Goal: Download file/media

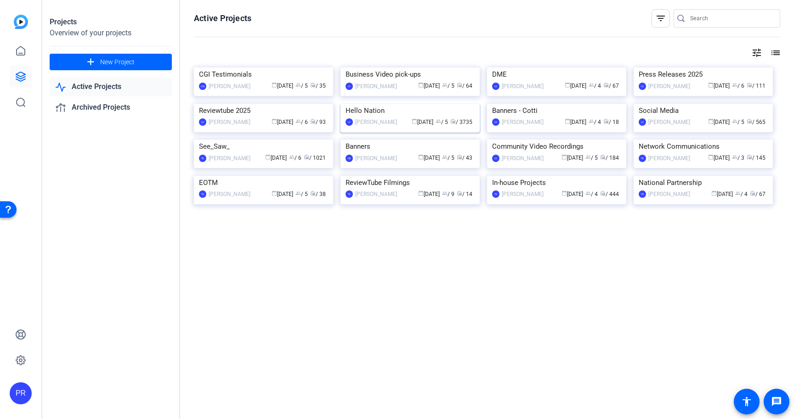
click at [431, 104] on img at bounding box center [409, 104] width 139 height 0
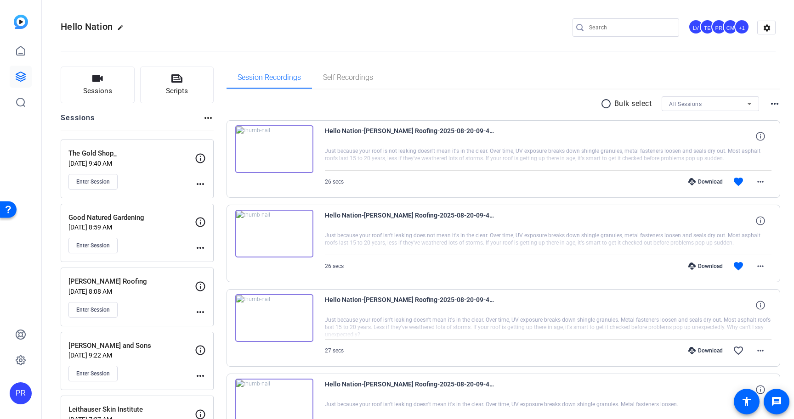
click at [169, 214] on p "Good Natured Gardening" at bounding box center [131, 218] width 126 height 11
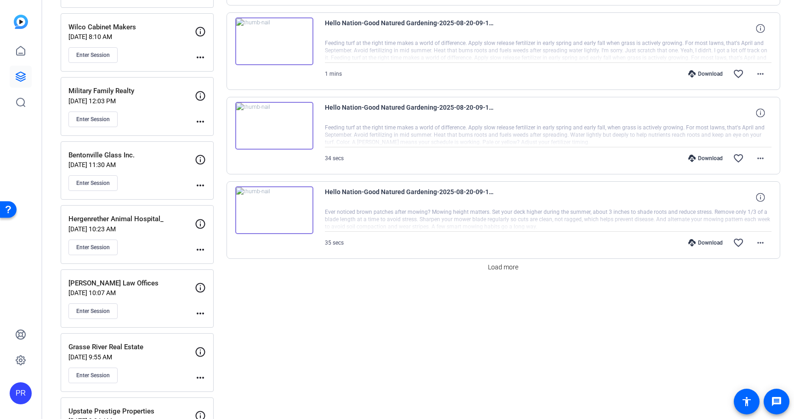
scroll to position [707, 0]
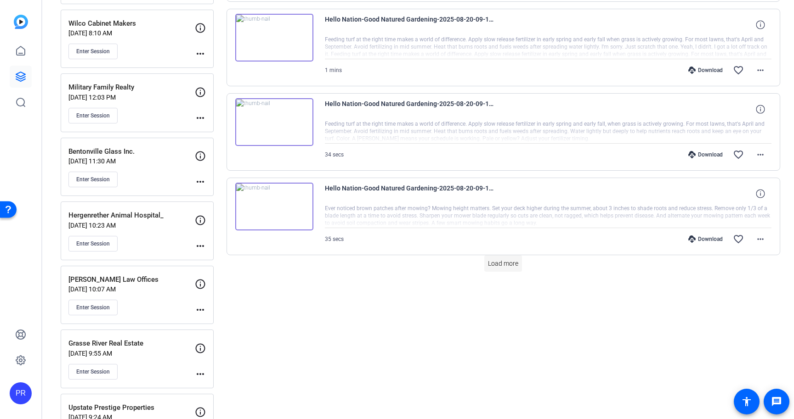
click at [499, 266] on span "Load more" at bounding box center [503, 264] width 30 height 10
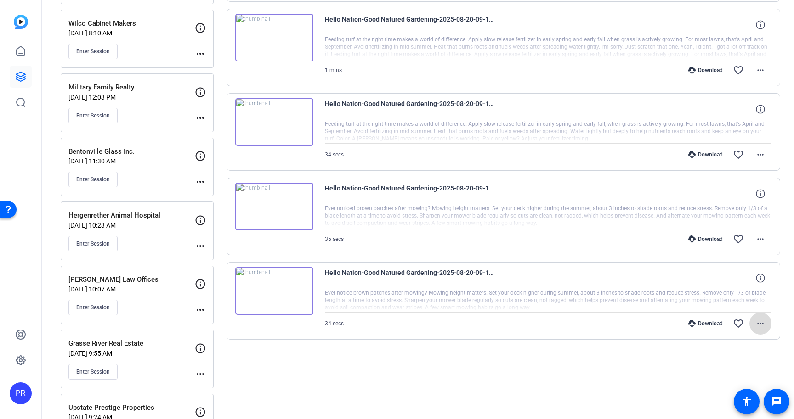
click at [758, 318] on mat-icon "more_horiz" at bounding box center [760, 323] width 11 height 11
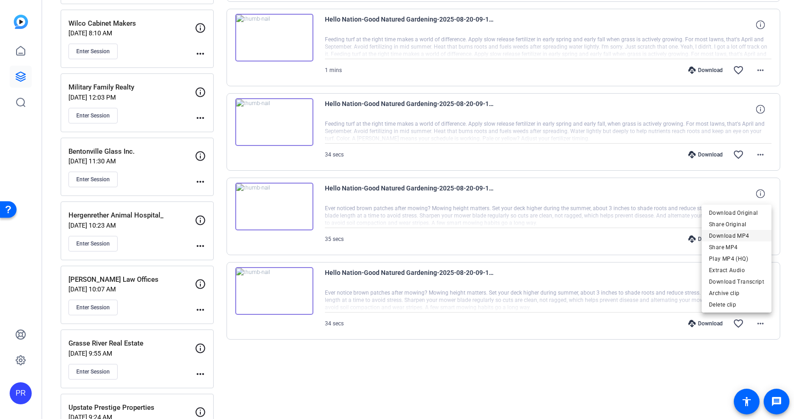
click at [740, 238] on span "Download MP4" at bounding box center [736, 236] width 55 height 11
click at [763, 242] on mat-icon "more_horiz" at bounding box center [760, 239] width 11 height 11
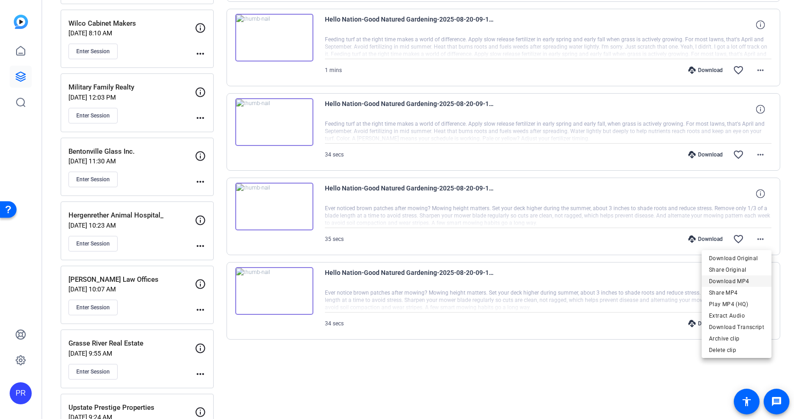
click at [752, 280] on span "Download MP4" at bounding box center [736, 281] width 55 height 11
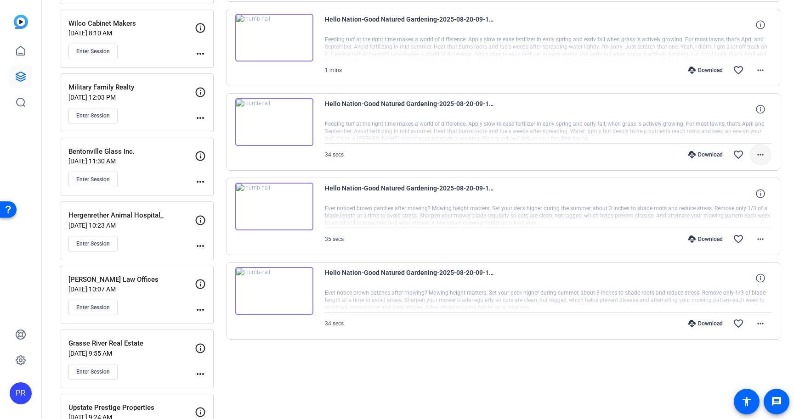
click at [758, 153] on mat-icon "more_horiz" at bounding box center [760, 154] width 11 height 11
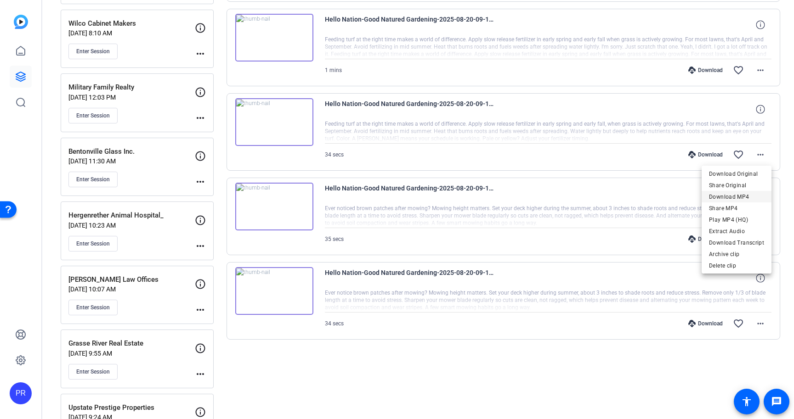
click at [754, 196] on span "Download MP4" at bounding box center [736, 197] width 55 height 11
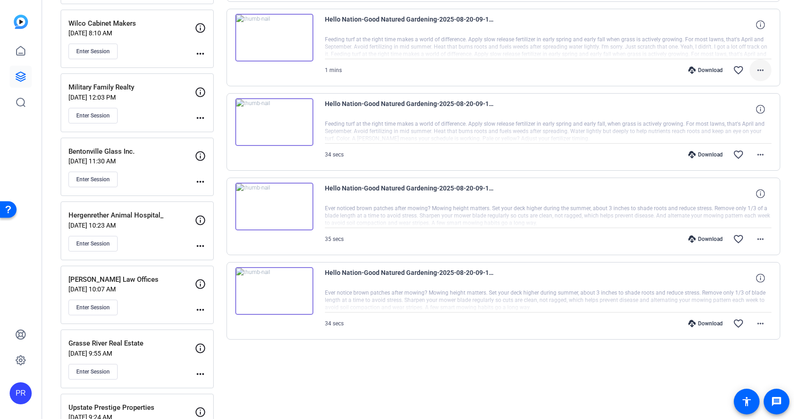
click at [762, 64] on span at bounding box center [760, 70] width 22 height 22
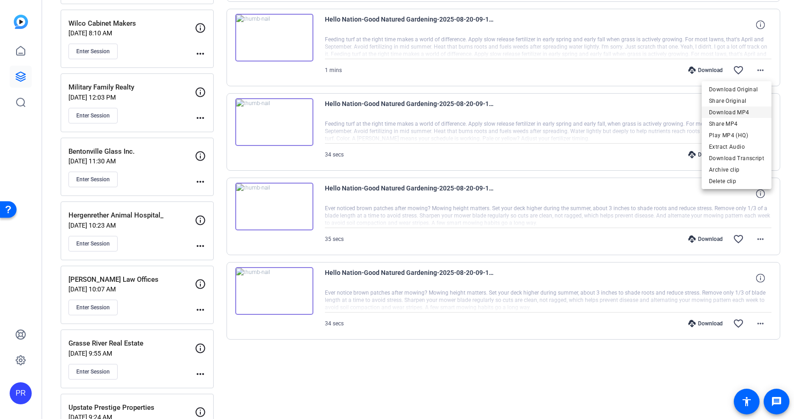
click at [755, 109] on span "Download MP4" at bounding box center [736, 112] width 55 height 11
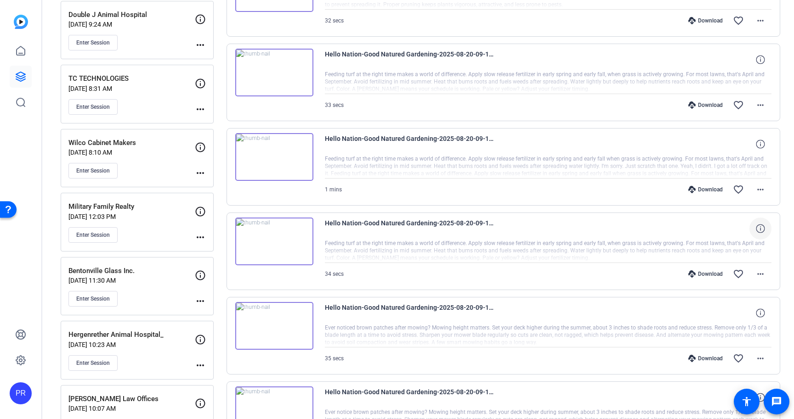
scroll to position [585, 0]
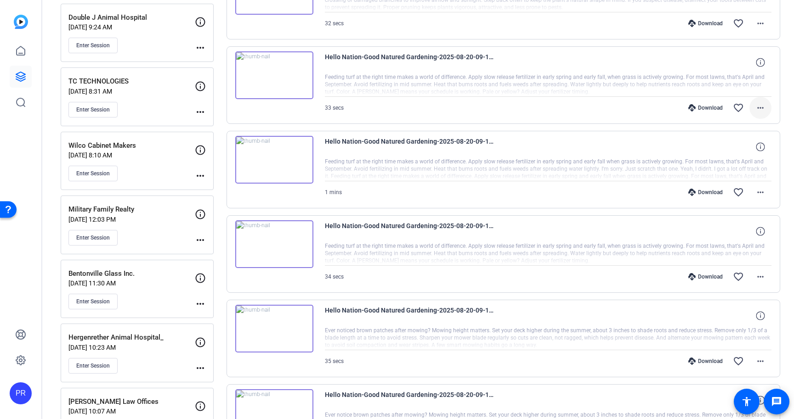
click at [763, 107] on mat-icon "more_horiz" at bounding box center [760, 107] width 11 height 11
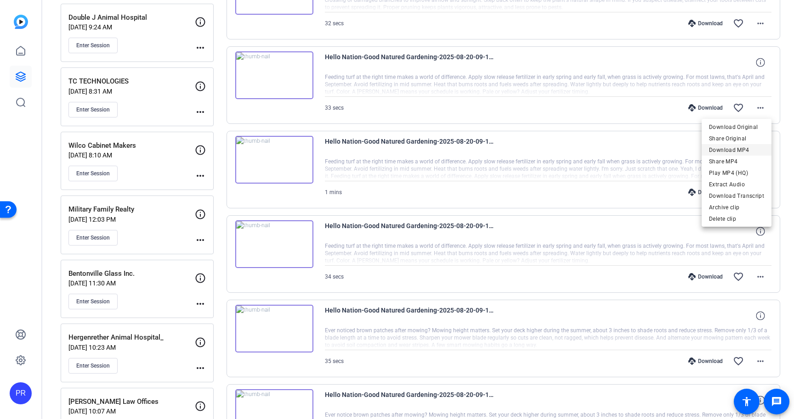
click at [755, 151] on span "Download MP4" at bounding box center [736, 150] width 55 height 11
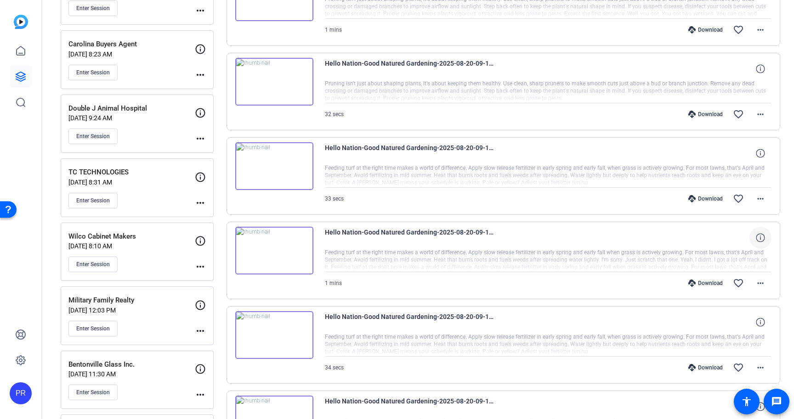
scroll to position [483, 0]
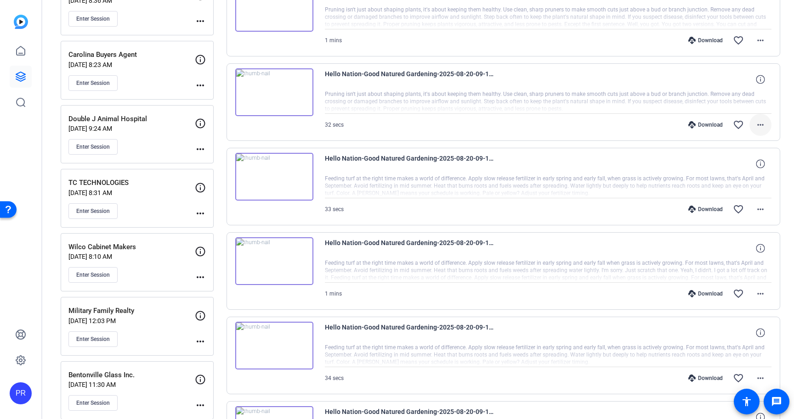
click at [760, 123] on mat-icon "more_horiz" at bounding box center [760, 124] width 11 height 11
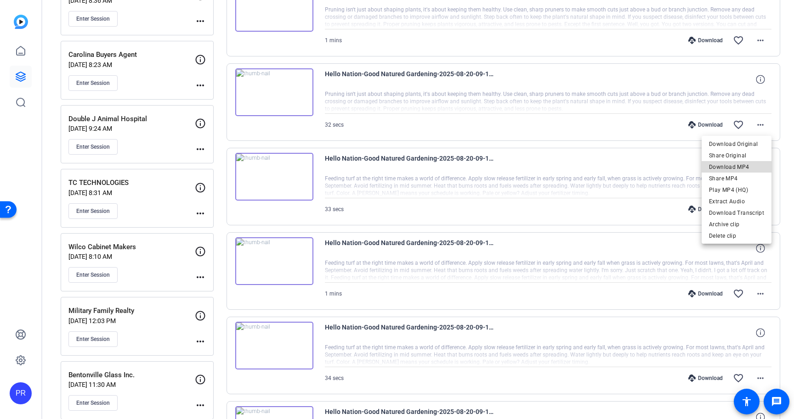
click at [747, 164] on span "Download MP4" at bounding box center [736, 167] width 55 height 11
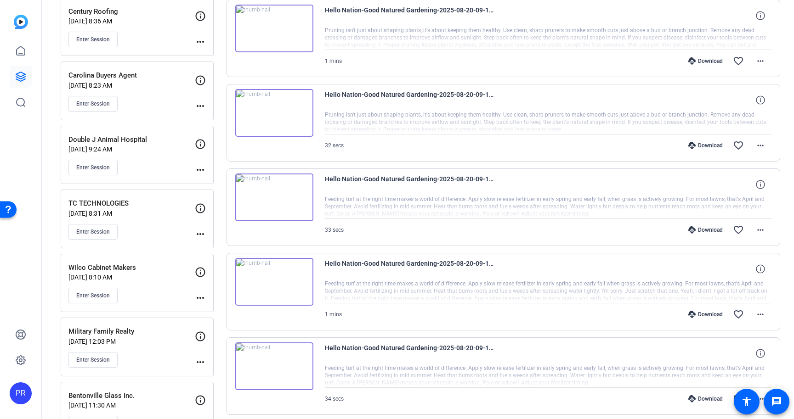
scroll to position [450, 0]
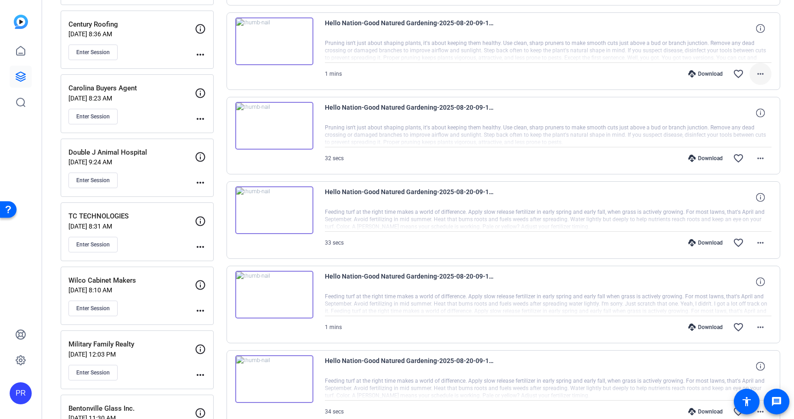
click at [764, 79] on mat-icon "more_horiz" at bounding box center [760, 73] width 11 height 11
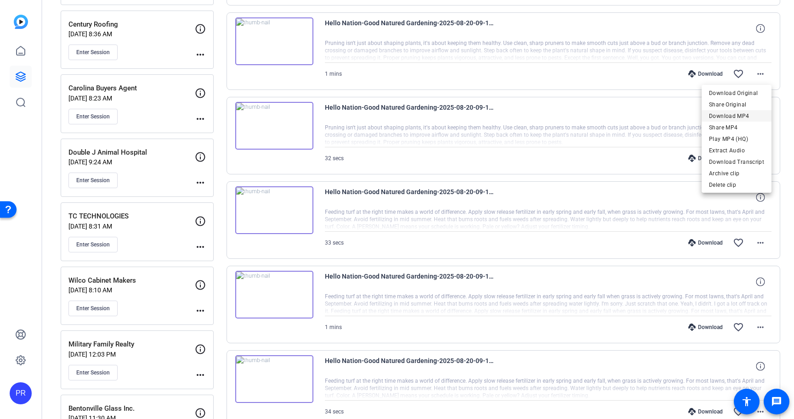
click at [757, 114] on span "Download MP4" at bounding box center [736, 116] width 55 height 11
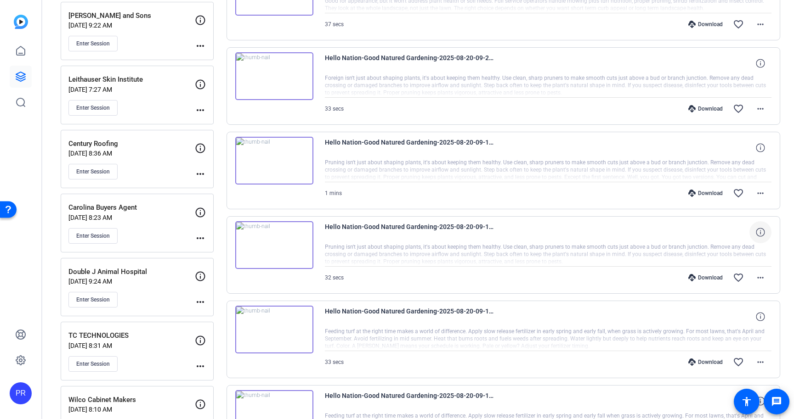
scroll to position [322, 0]
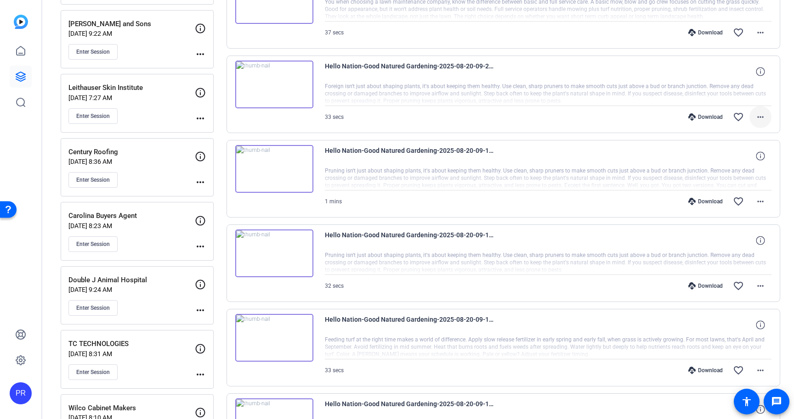
click at [758, 116] on mat-icon "more_horiz" at bounding box center [760, 117] width 11 height 11
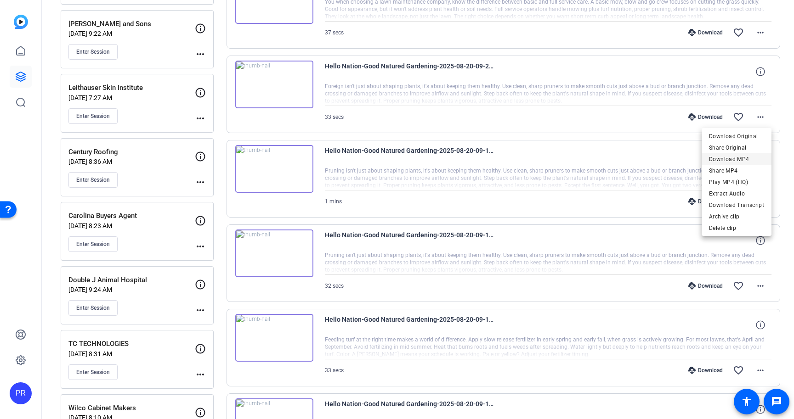
click at [744, 156] on span "Download MP4" at bounding box center [736, 159] width 55 height 11
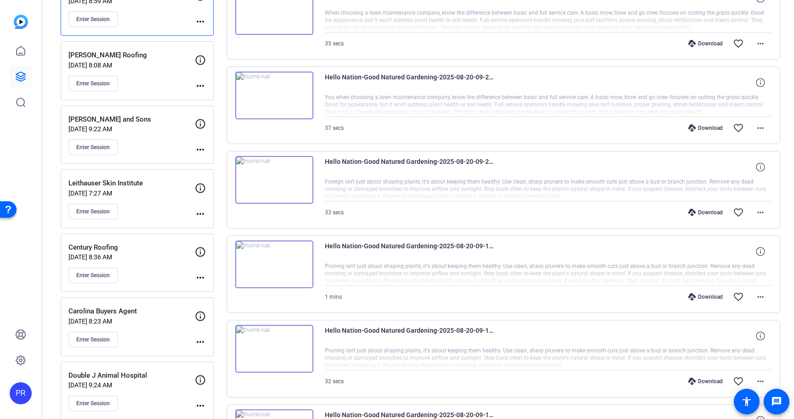
scroll to position [221, 0]
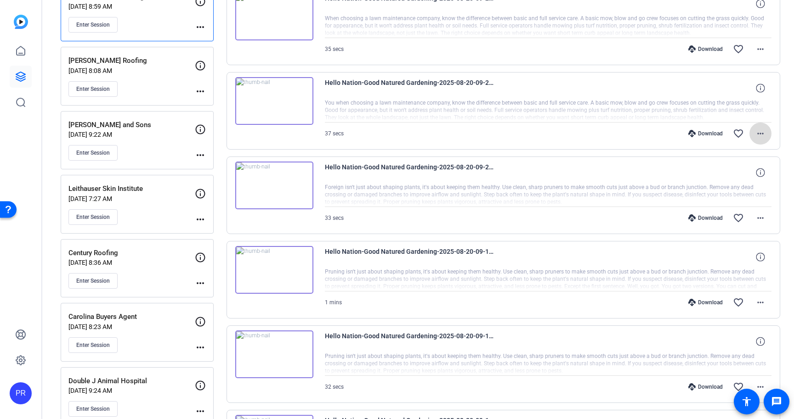
click at [761, 128] on mat-icon "more_horiz" at bounding box center [760, 133] width 11 height 11
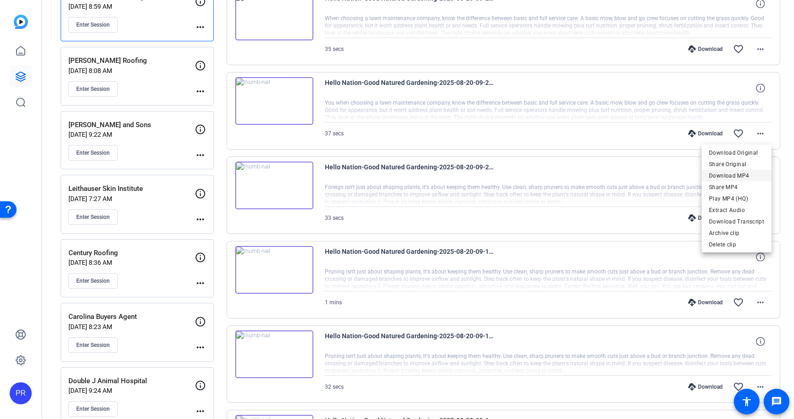
click at [750, 177] on span "Download MP4" at bounding box center [736, 175] width 55 height 11
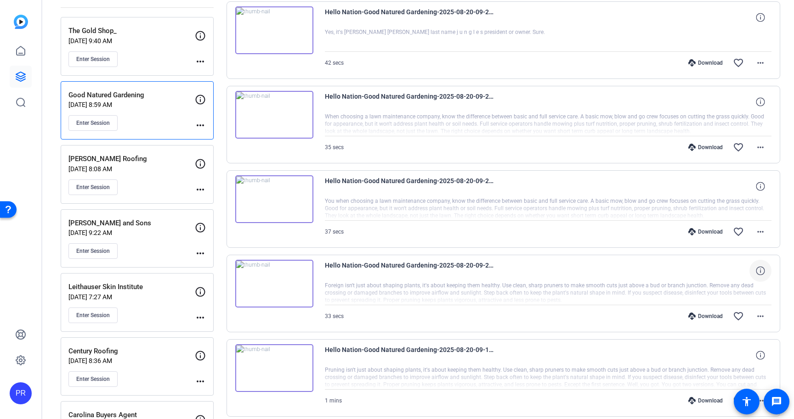
scroll to position [107, 0]
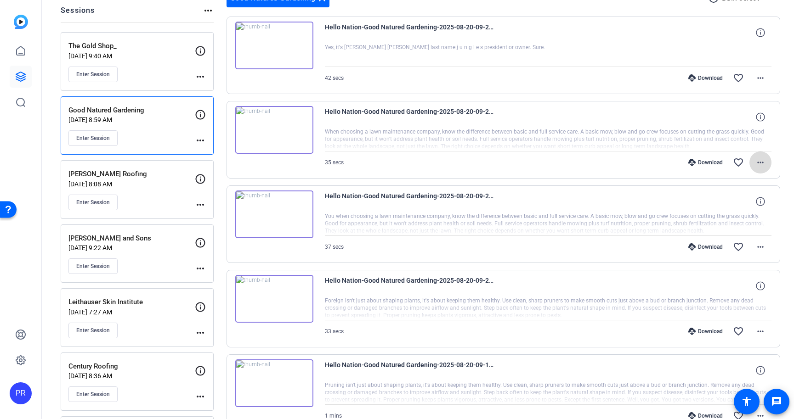
click at [758, 159] on mat-icon "more_horiz" at bounding box center [760, 162] width 11 height 11
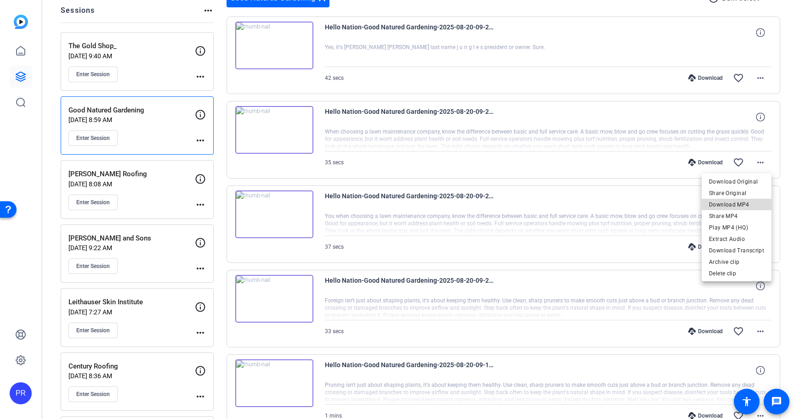
click at [751, 207] on span "Download MP4" at bounding box center [736, 204] width 55 height 11
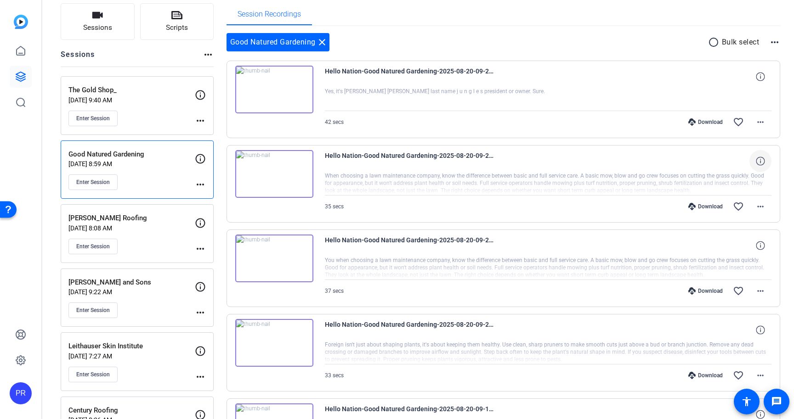
scroll to position [64, 0]
click at [761, 123] on mat-icon "more_horiz" at bounding box center [760, 121] width 11 height 11
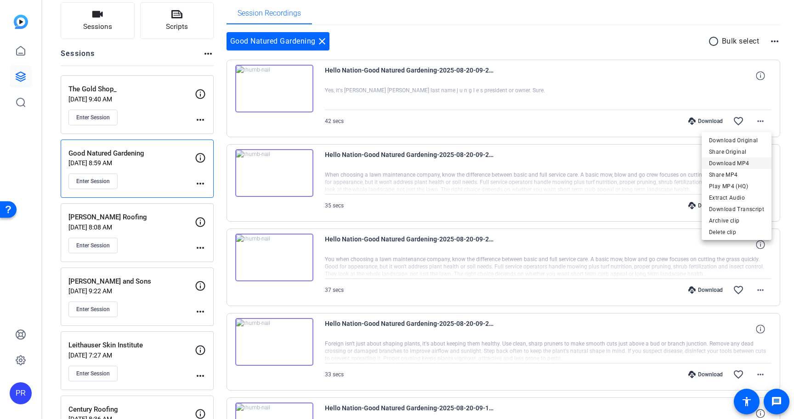
click at [743, 161] on span "Download MP4" at bounding box center [736, 163] width 55 height 11
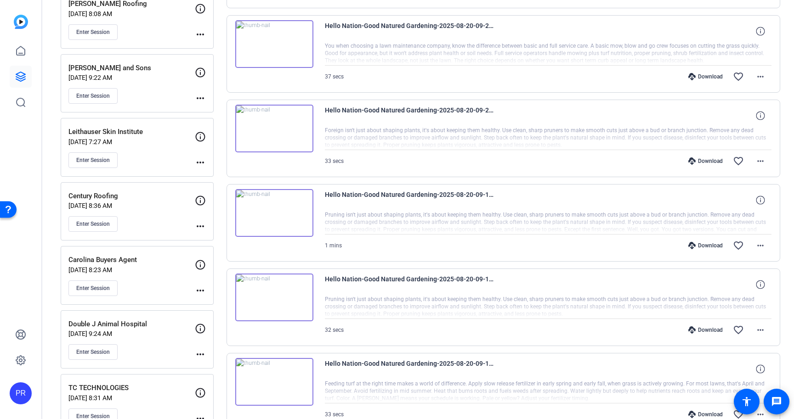
scroll to position [354, 0]
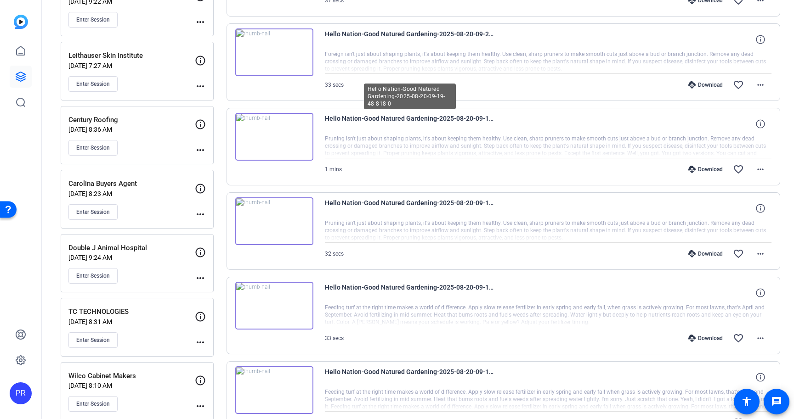
click at [458, 119] on span "Hello Nation-Good Natured Gardening-2025-08-20-09-19-48-818-0" at bounding box center [410, 124] width 170 height 22
